Goal: Task Accomplishment & Management: Use online tool/utility

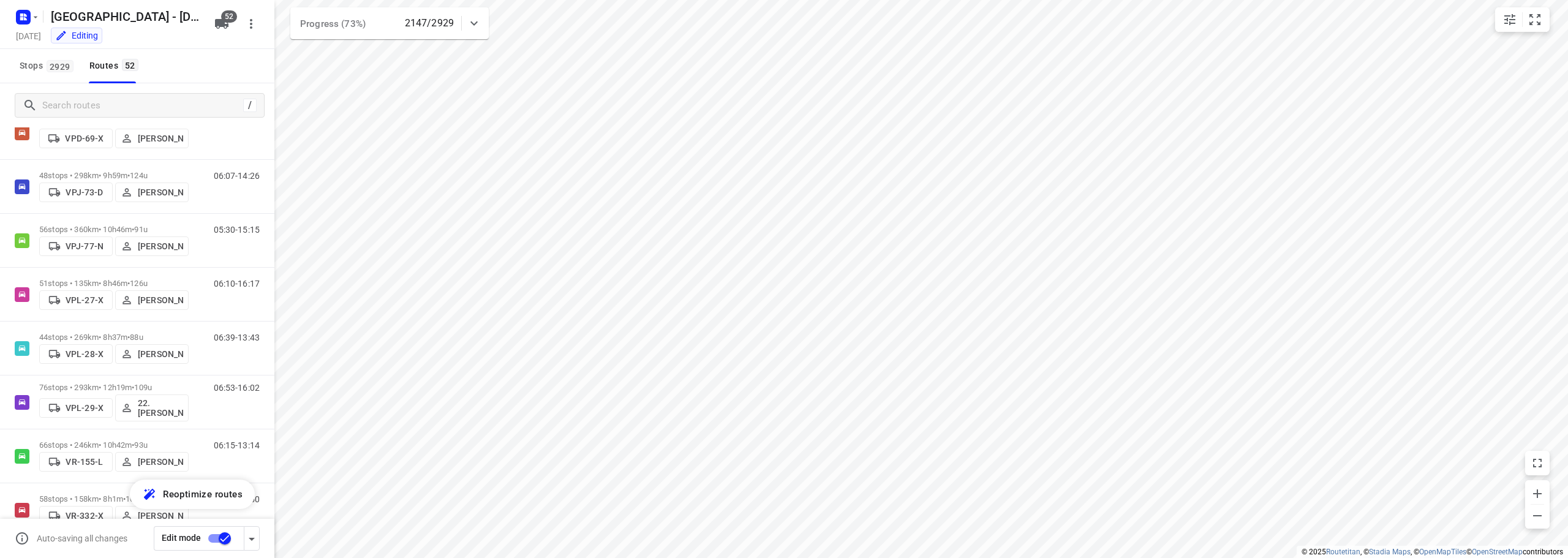
scroll to position [2198, 0]
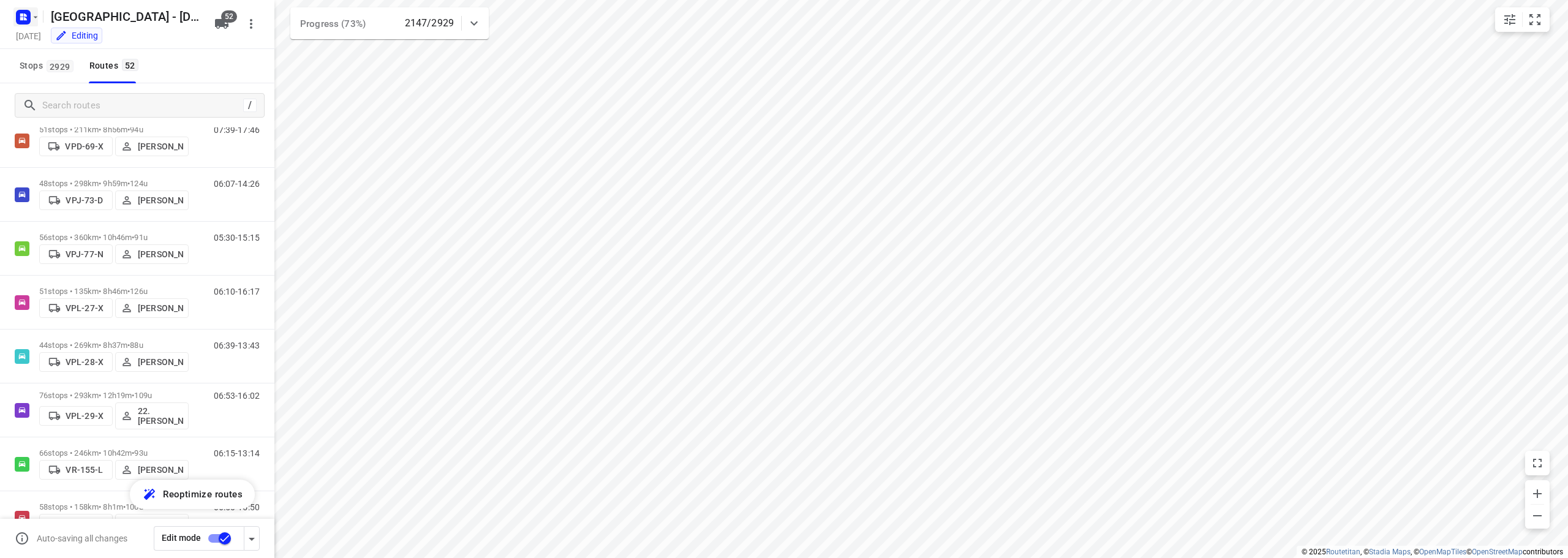
click at [35, 16] on icon "button" at bounding box center [35, 17] width 10 height 10
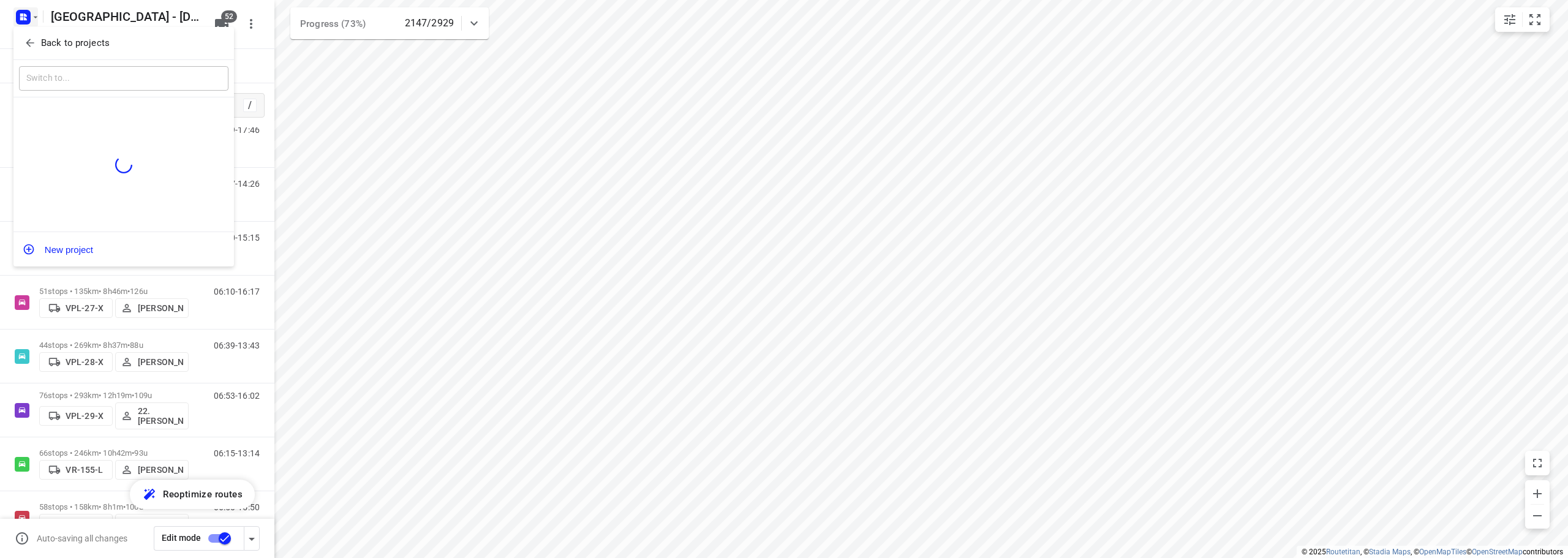
click at [33, 35] on button "Back to projects" at bounding box center [123, 42] width 209 height 20
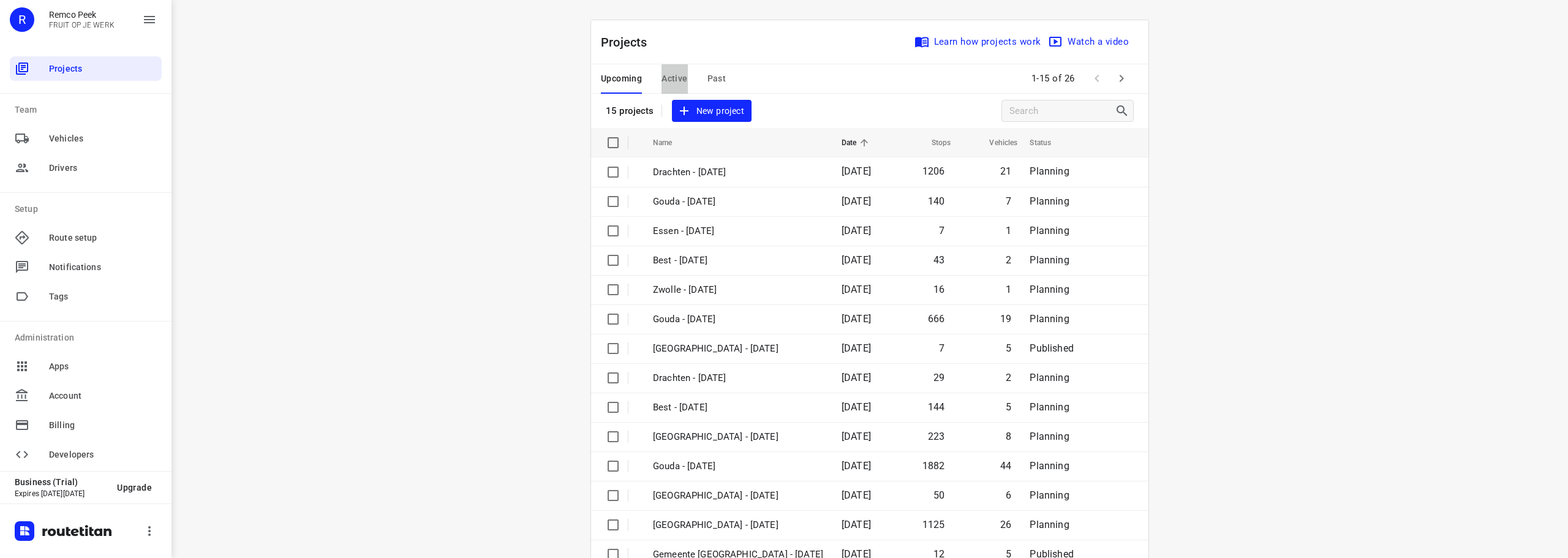
click at [672, 75] on span "Active" at bounding box center [675, 79] width 26 height 15
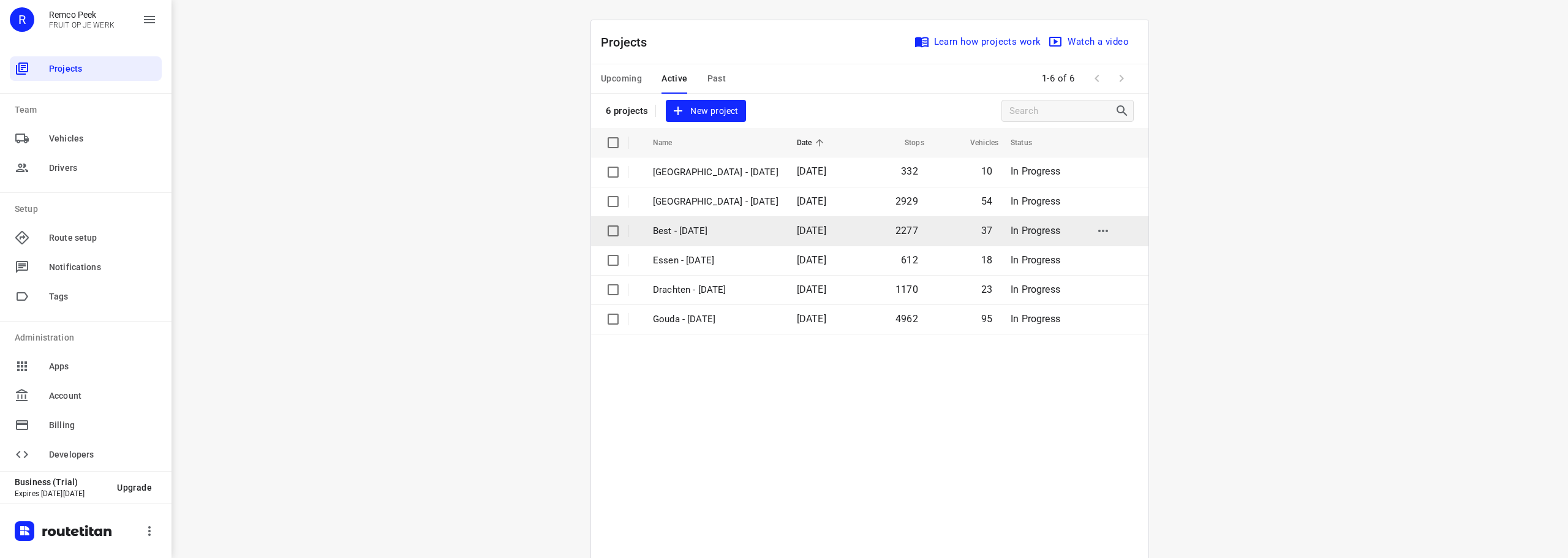
click at [678, 228] on p "Best - [DATE]" at bounding box center [715, 232] width 126 height 14
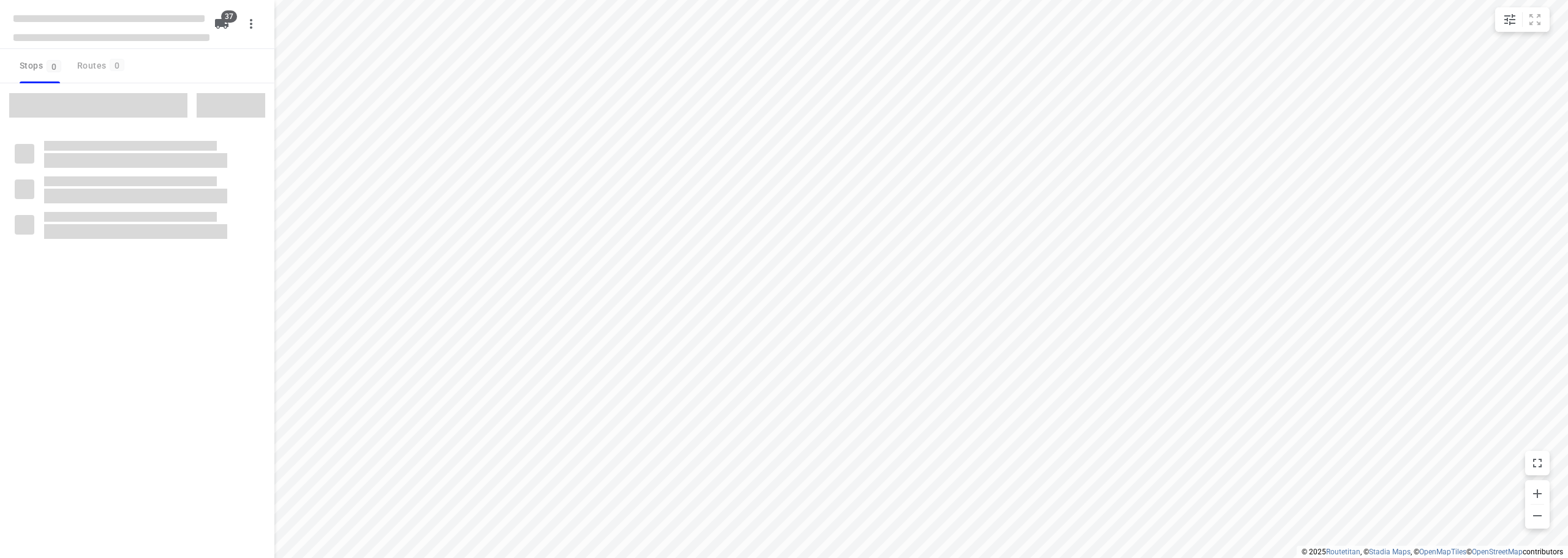
checkbox input "true"
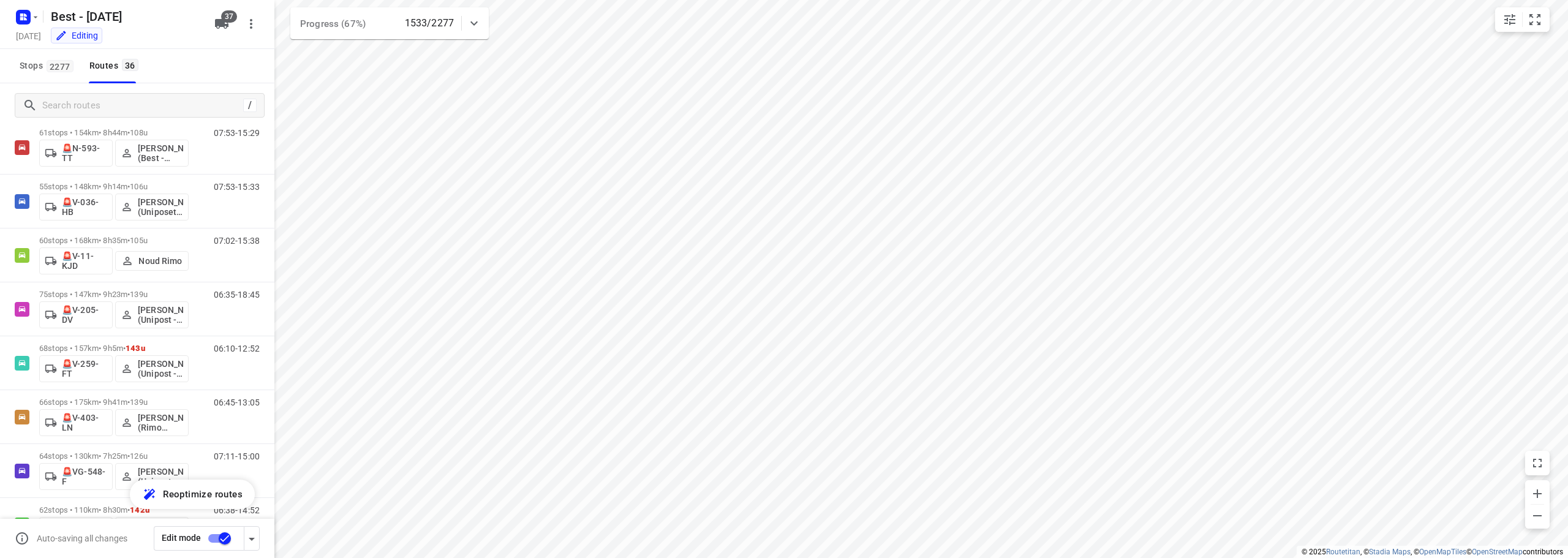
scroll to position [1476, 0]
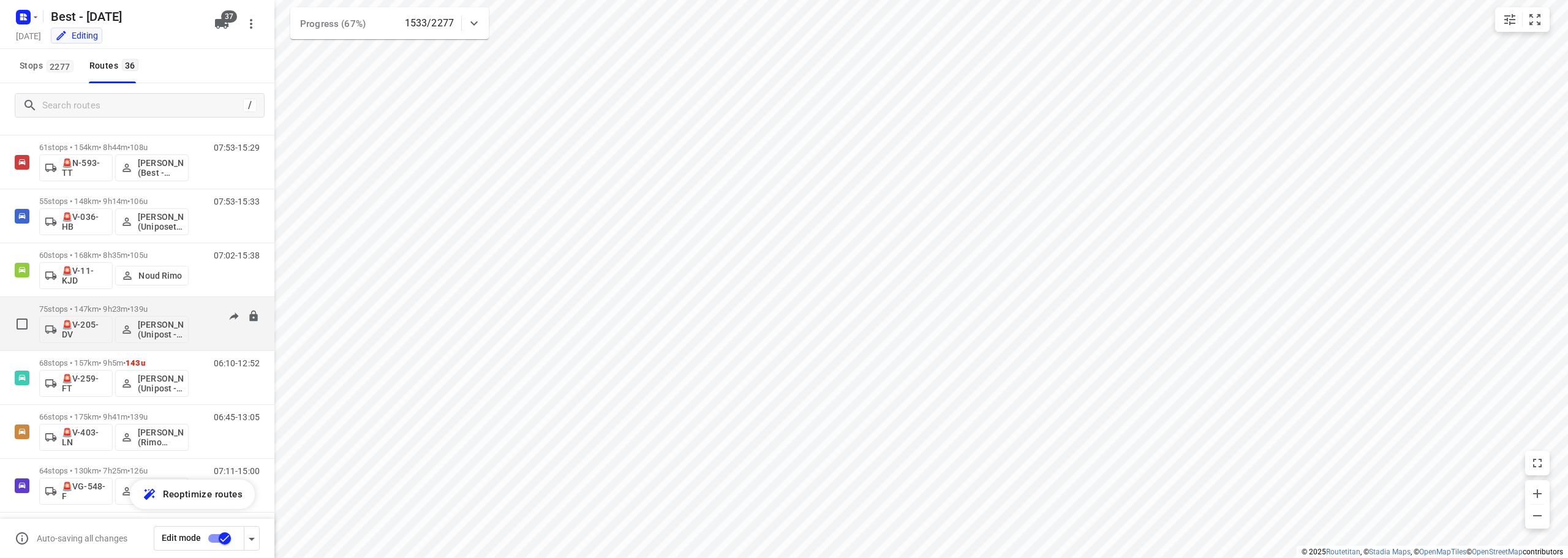
click at [183, 305] on p "75 stops • 147km • 9h23m • 139u" at bounding box center [114, 309] width 150 height 9
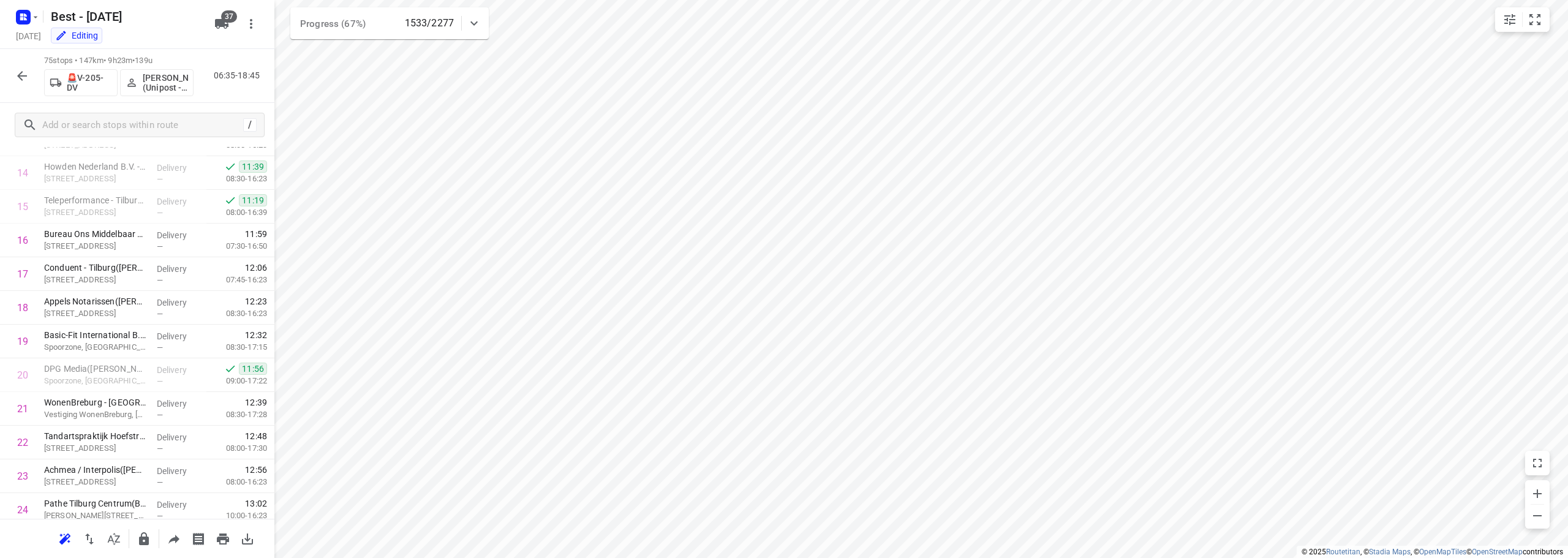
scroll to position [2251, 0]
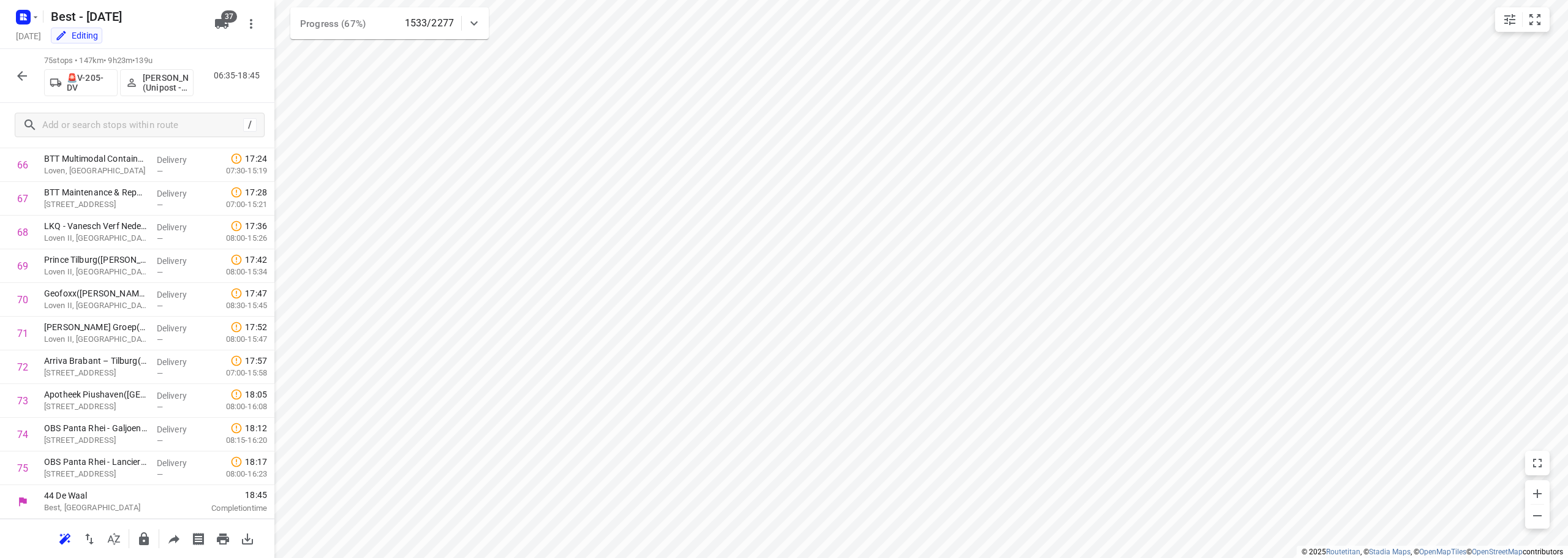
click at [25, 77] on icon "button" at bounding box center [22, 76] width 14 height 14
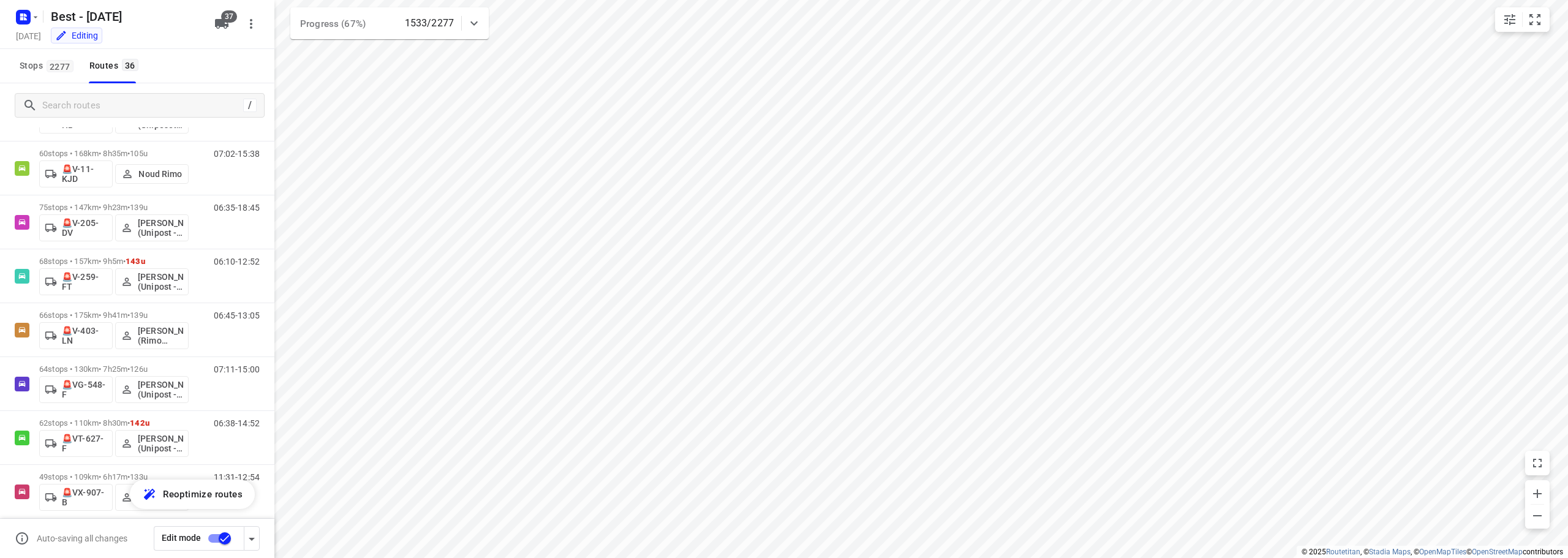
scroll to position [1590, 0]
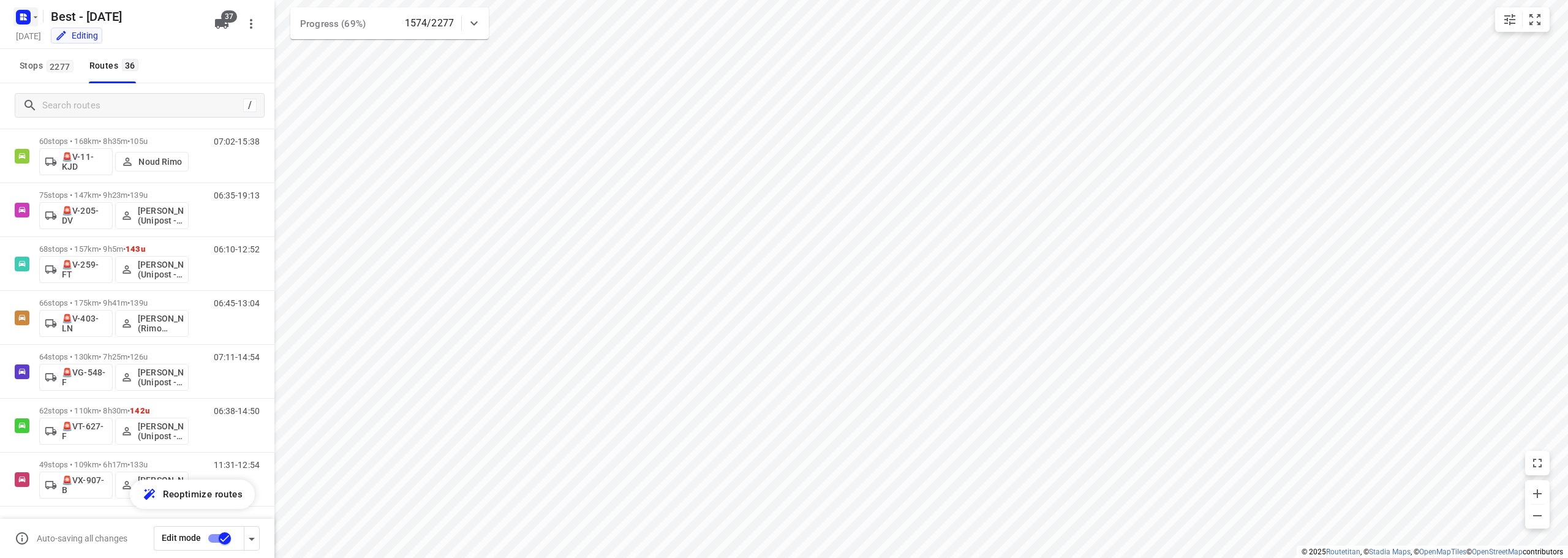
click at [31, 17] on icon "button" at bounding box center [35, 17] width 10 height 10
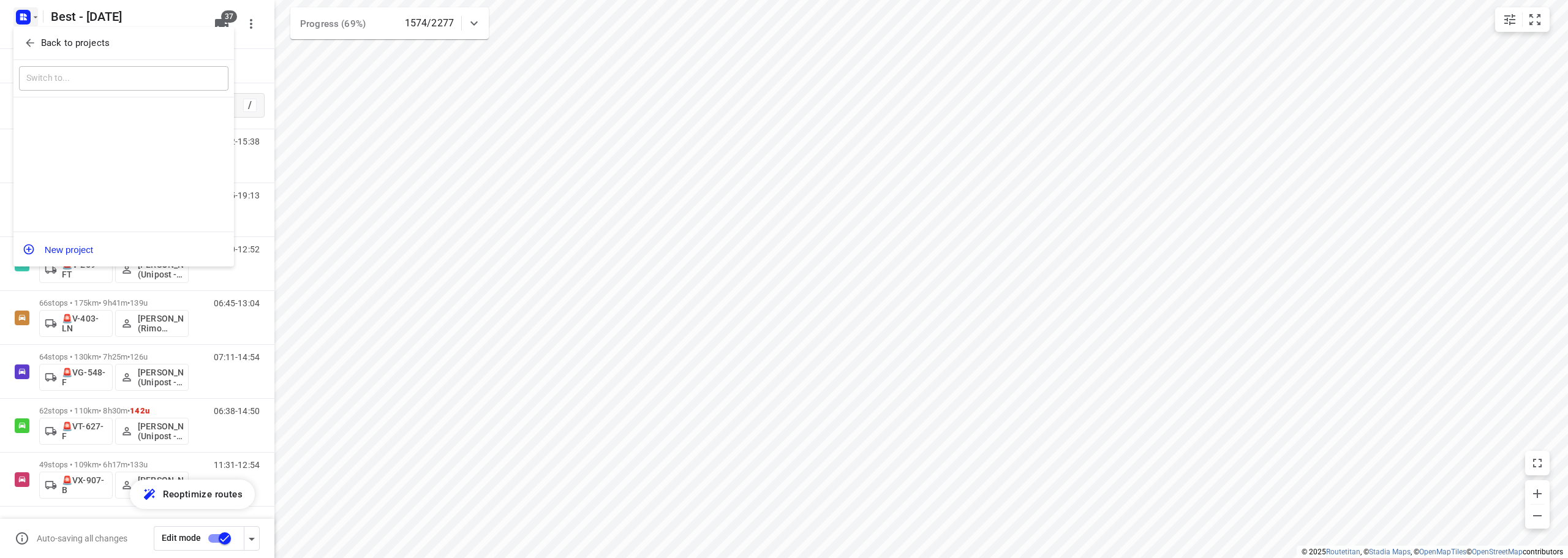
click at [30, 34] on button "Back to projects" at bounding box center [123, 42] width 209 height 20
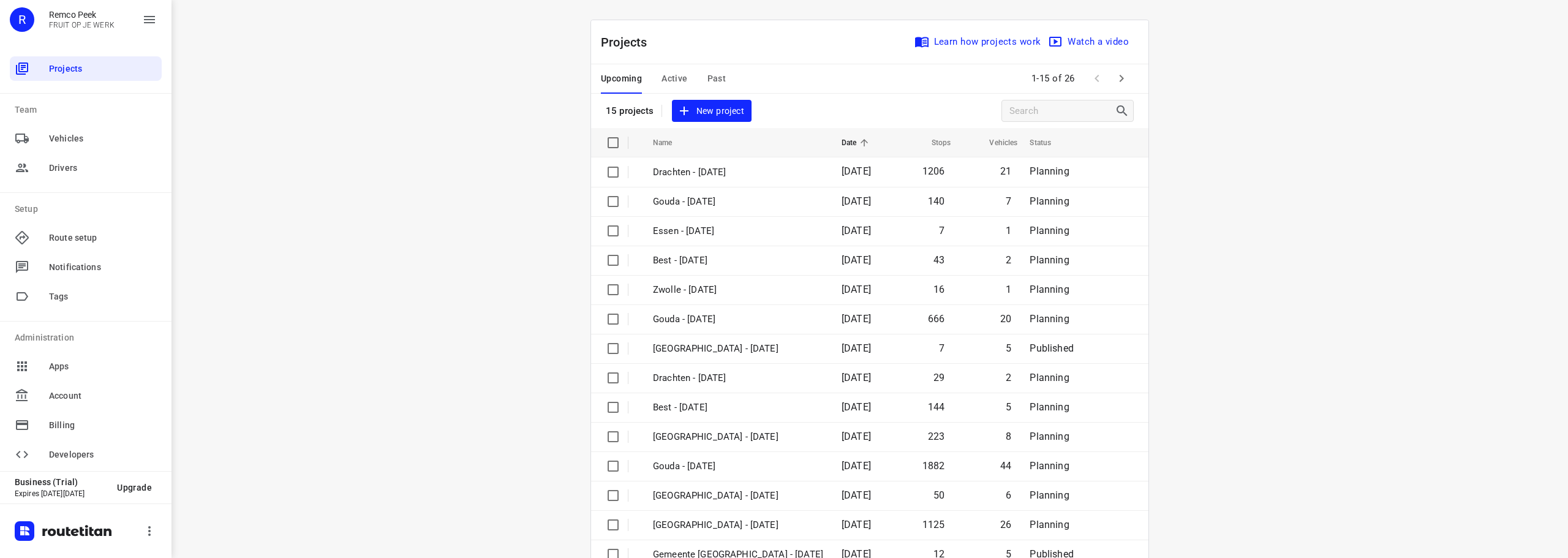
click at [672, 80] on span "Active" at bounding box center [675, 79] width 26 height 15
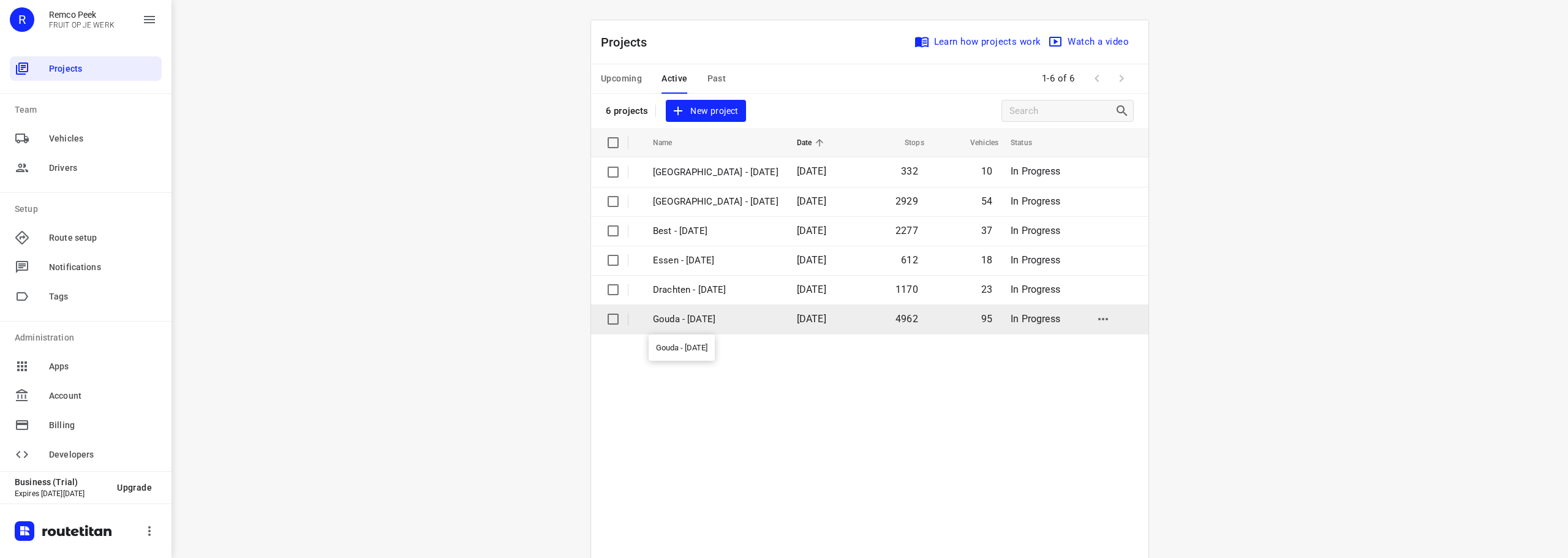
click at [715, 322] on p "Gouda - [DATE]" at bounding box center [715, 320] width 126 height 14
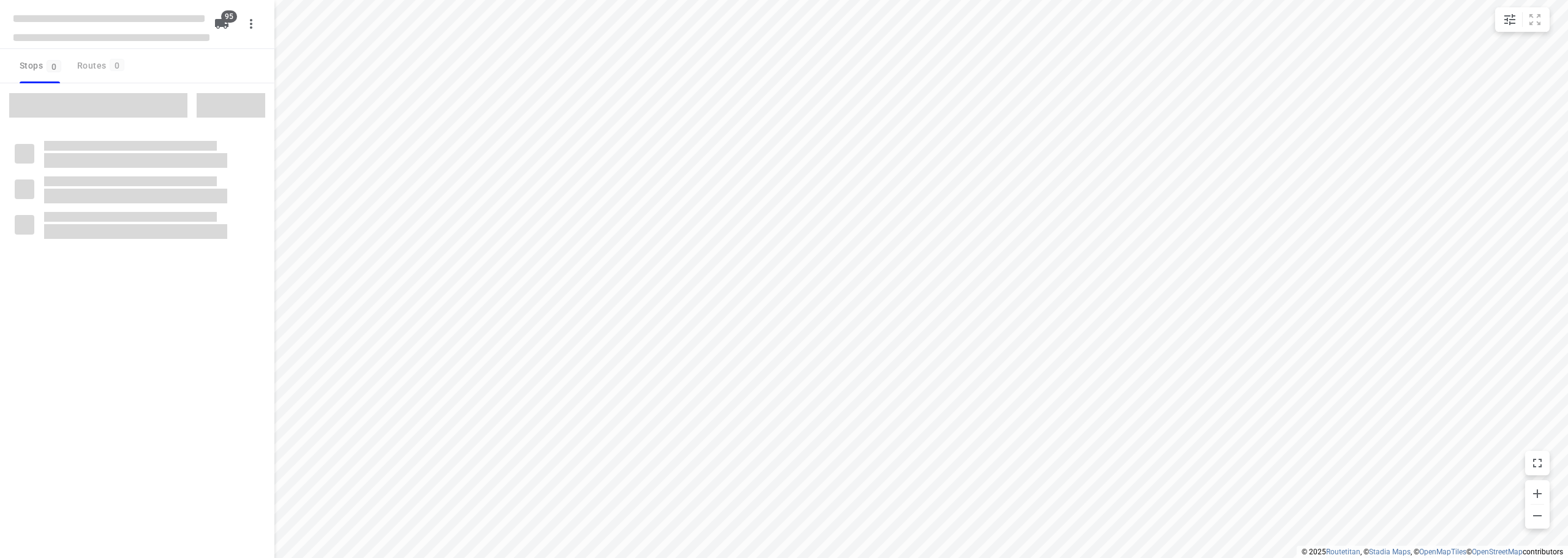
type input "distance"
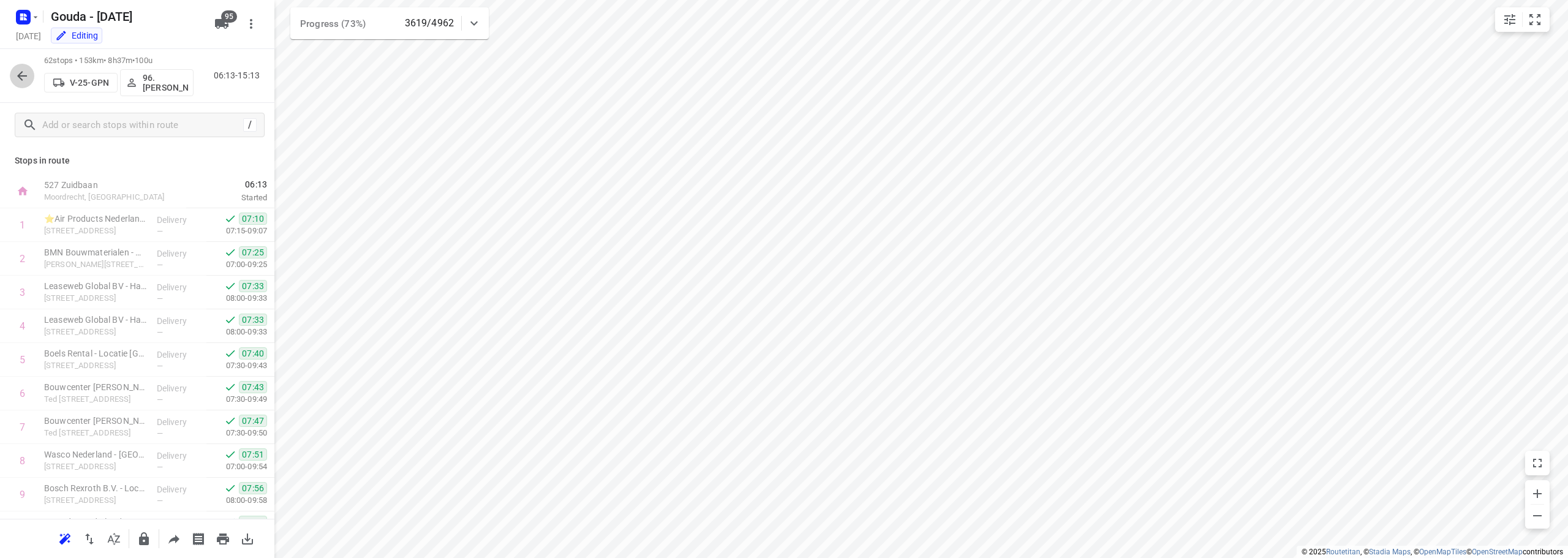
click at [22, 75] on icon "button" at bounding box center [22, 76] width 10 height 10
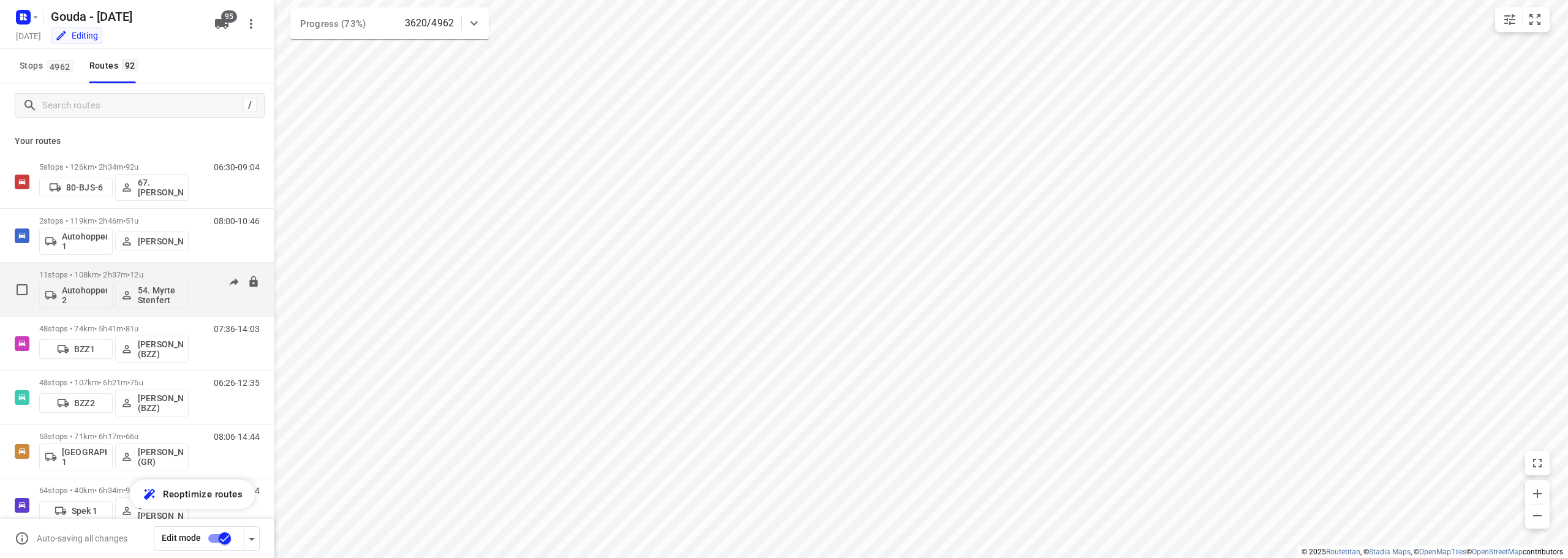
click at [147, 267] on div "11 stops • 108km • 2h37m • 12u Autohopper 2 54. [PERSON_NAME]" at bounding box center [114, 289] width 150 height 51
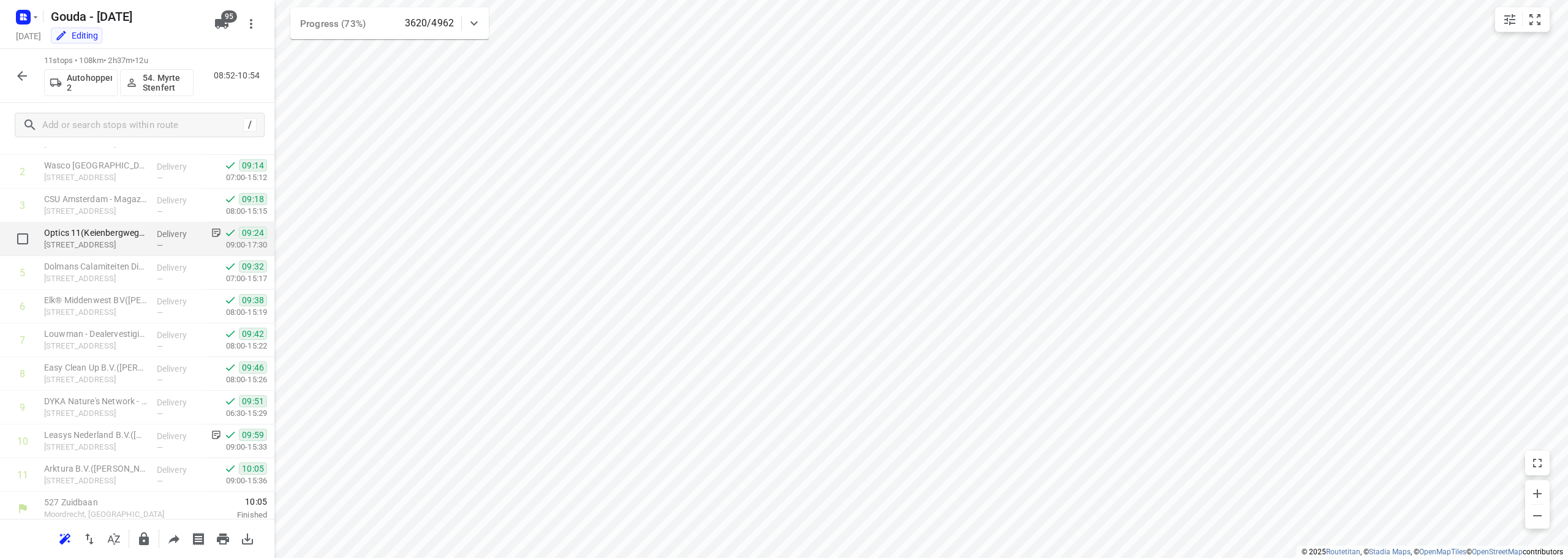
scroll to position [94, 0]
click at [18, 78] on icon "button" at bounding box center [22, 76] width 14 height 14
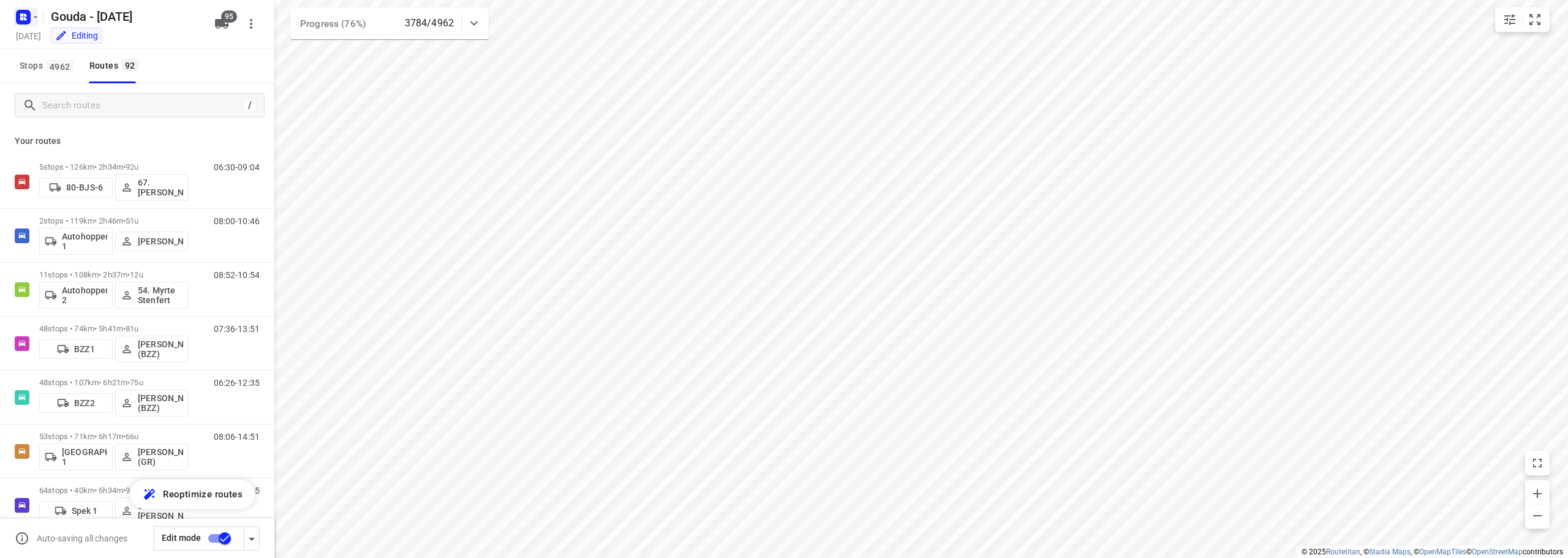
click at [25, 18] on icon "button" at bounding box center [26, 18] width 3 height 3
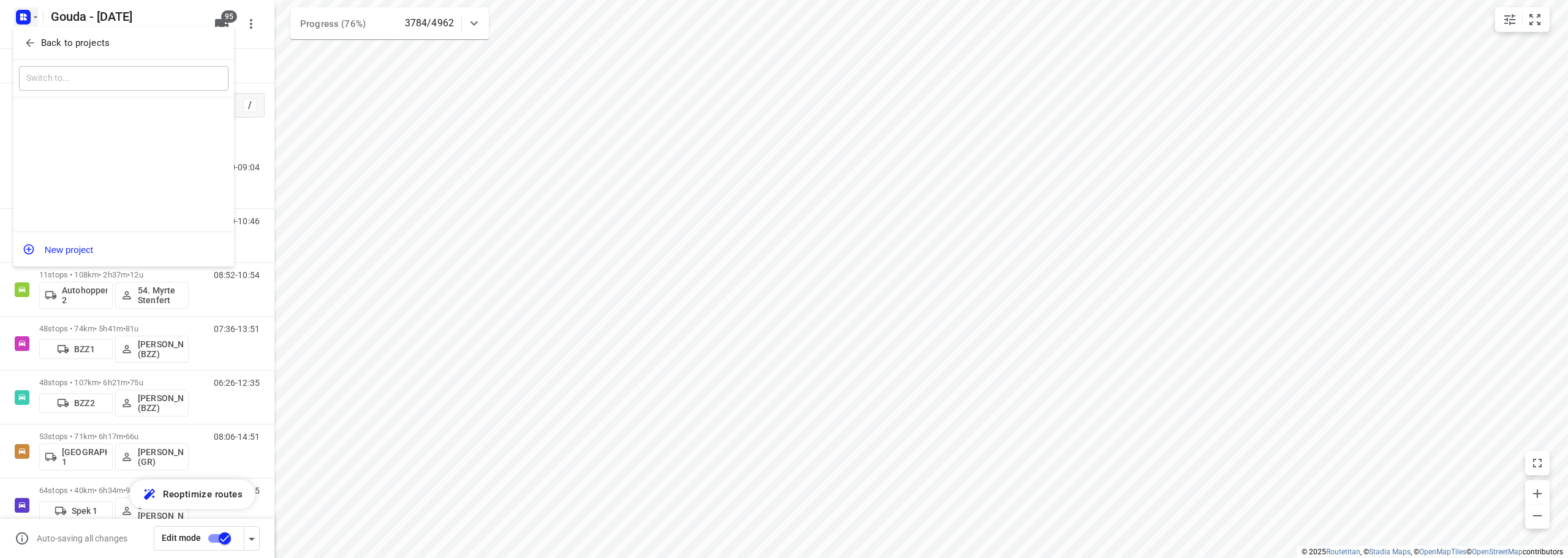
click at [34, 40] on icon "button" at bounding box center [30, 42] width 12 height 12
